Goal: Task Accomplishment & Management: Manage account settings

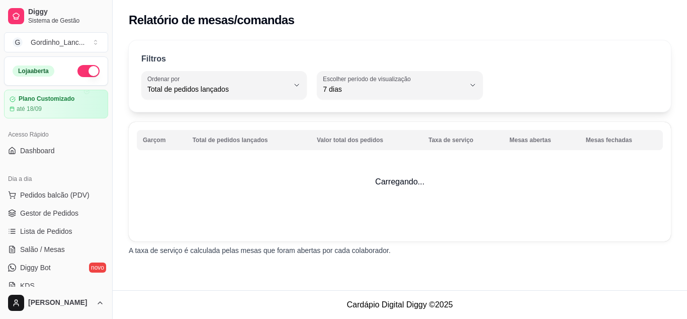
select select "TOTAL_OF_ORDERS"
select select "7"
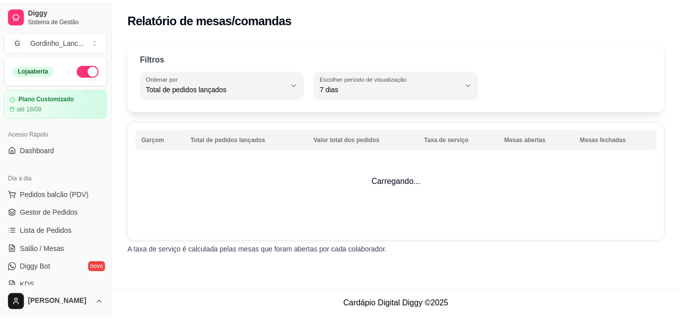
scroll to position [201, 0]
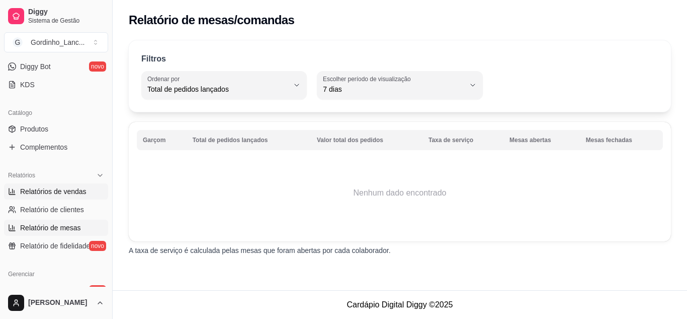
click at [81, 185] on link "Relatórios de vendas" at bounding box center [56, 191] width 104 height 16
select select "ALL"
select select "0"
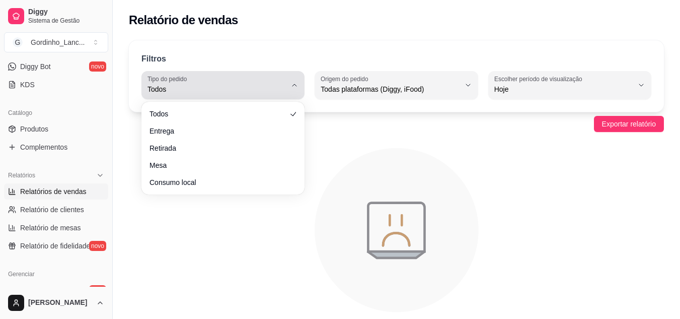
click at [291, 95] on button "Tipo do pedido Todos" at bounding box center [222, 85] width 163 height 28
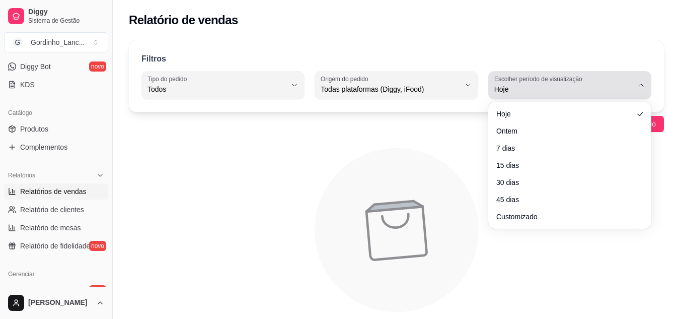
click at [522, 80] on label "Escolher período de visualização" at bounding box center [539, 78] width 91 height 9
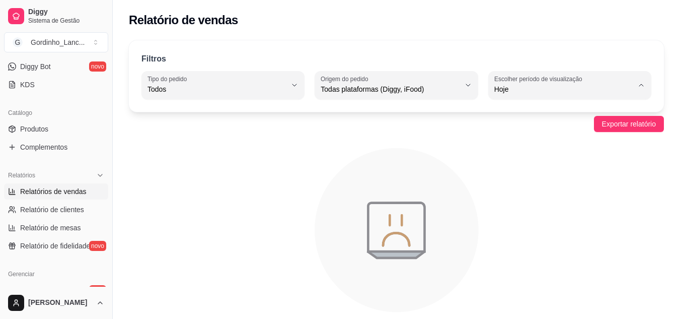
click at [514, 215] on span "Customizado" at bounding box center [564, 212] width 131 height 10
type input "-1"
select select "-1"
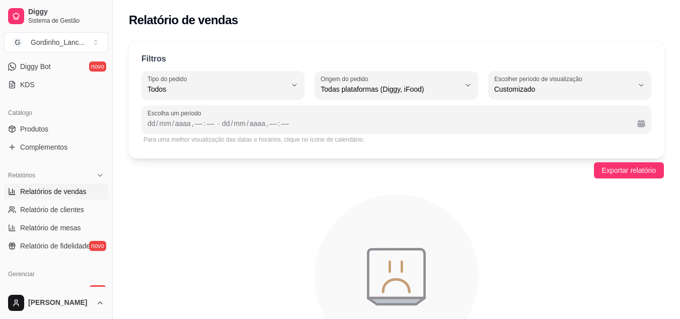
scroll to position [10, 0]
click at [152, 123] on div "dd" at bounding box center [151, 123] width 10 height 10
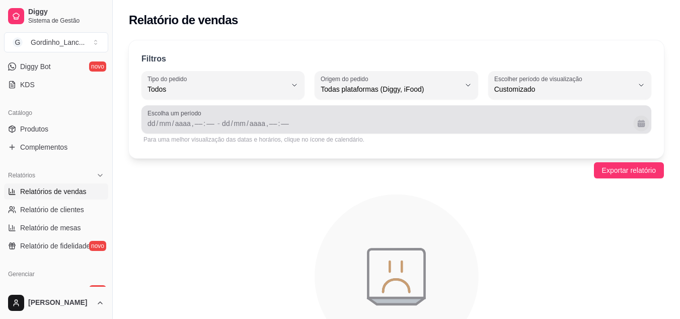
click at [640, 124] on button "Calendário" at bounding box center [641, 123] width 16 height 16
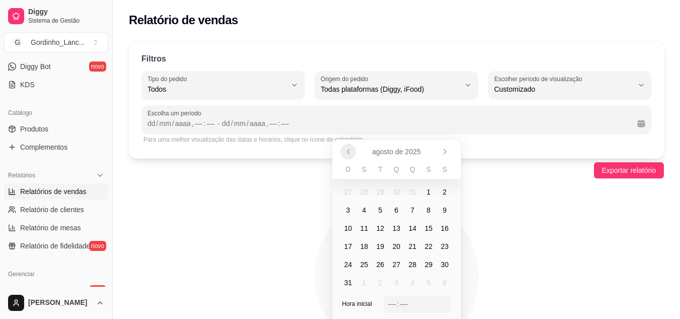
click at [348, 154] on icon "Anterior" at bounding box center [348, 151] width 8 height 8
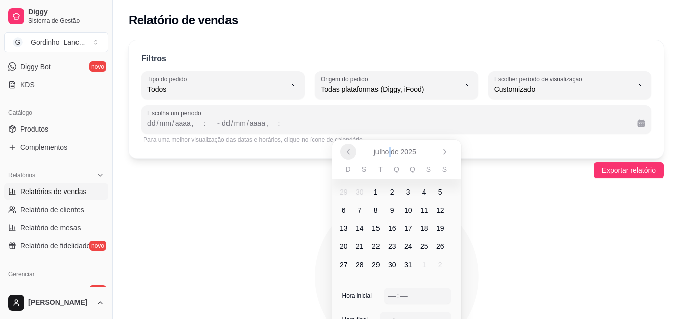
click at [348, 154] on div "julho de 2025" at bounding box center [396, 151] width 129 height 24
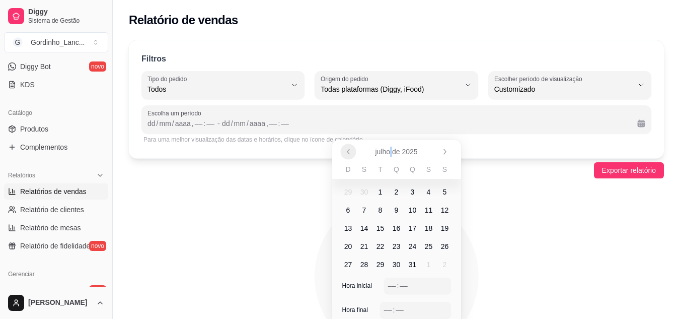
click at [348, 154] on icon "Anterior" at bounding box center [348, 151] width 8 height 8
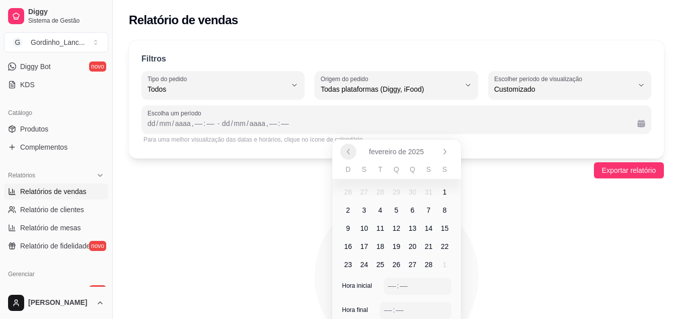
click at [348, 154] on icon "Anterior" at bounding box center [348, 151] width 8 height 8
click at [382, 191] on span "1" at bounding box center [380, 192] width 4 height 10
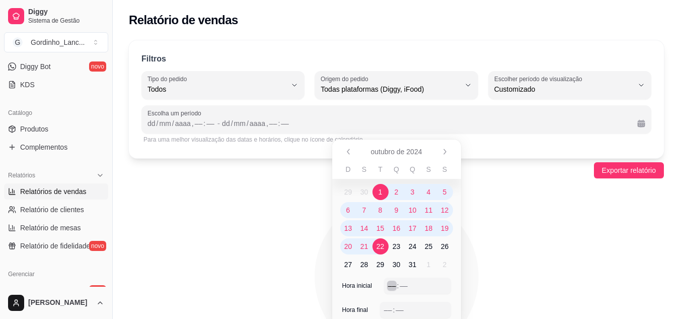
click at [391, 285] on div "––" at bounding box center [392, 285] width 10 height 10
click at [427, 278] on div "01 : 10" at bounding box center [417, 285] width 67 height 16
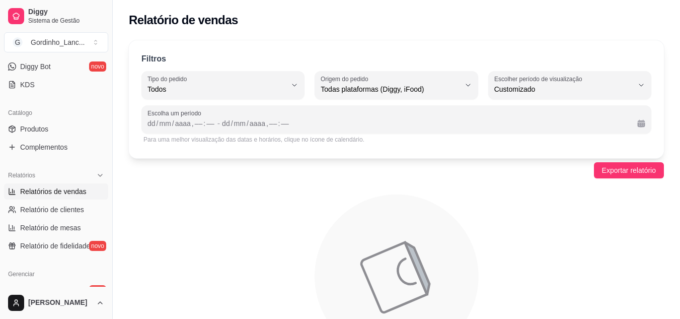
scroll to position [0, 0]
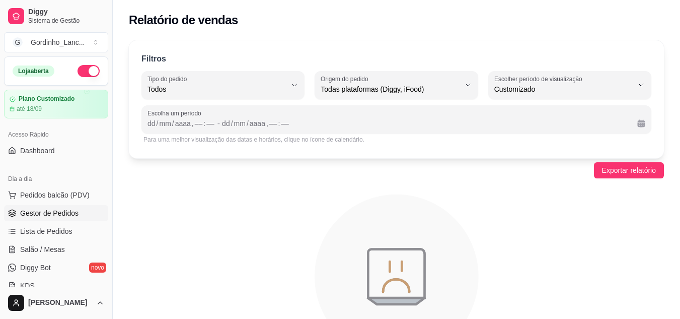
click at [53, 215] on span "Gestor de Pedidos" at bounding box center [49, 213] width 58 height 10
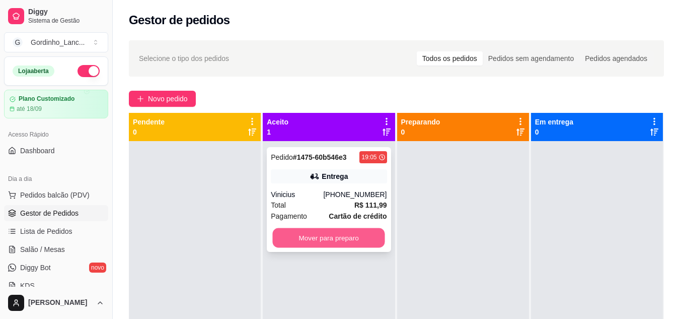
click at [316, 233] on button "Mover para preparo" at bounding box center [329, 238] width 112 height 20
